Goal: Find specific page/section: Find specific page/section

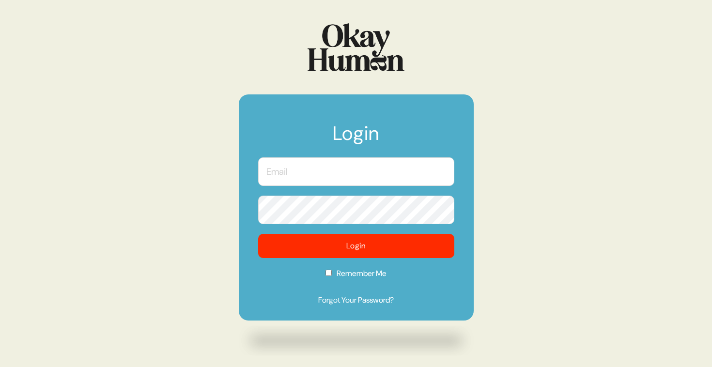
click at [332, 170] on input "text" at bounding box center [356, 171] width 196 height 29
type input "sam@sympler.co"
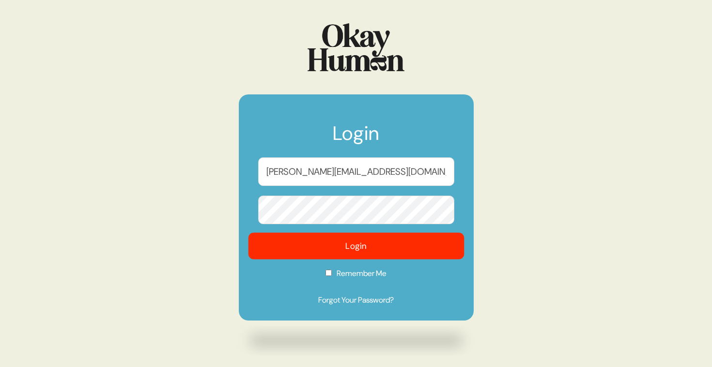
click at [339, 234] on button "Login" at bounding box center [356, 246] width 216 height 27
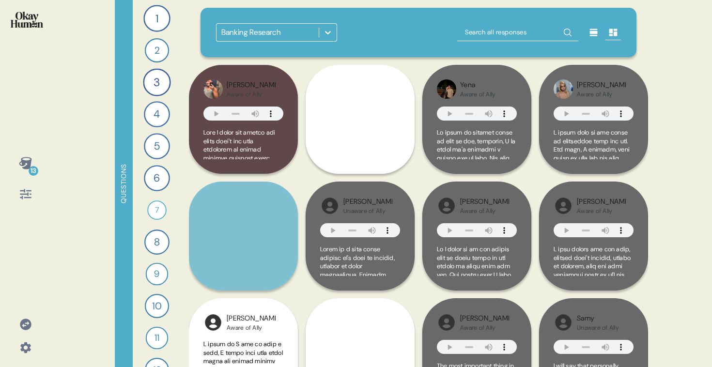
click at [285, 46] on div "Banking Research" at bounding box center [419, 32] width 436 height 49
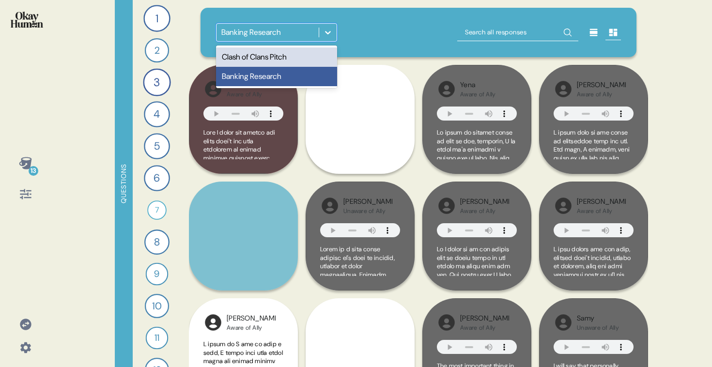
click at [285, 36] on div "Banking Research" at bounding box center [268, 32] width 102 height 17
click at [280, 57] on div "Clash of Clans Pitch" at bounding box center [276, 56] width 121 height 19
